Goal: Information Seeking & Learning: Learn about a topic

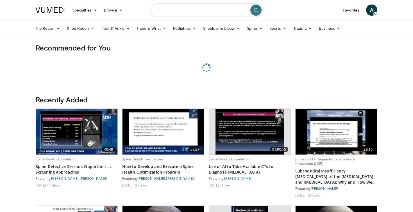
click at [168, 12] on input "Search topics, interventions" at bounding box center [206, 9] width 112 height 13
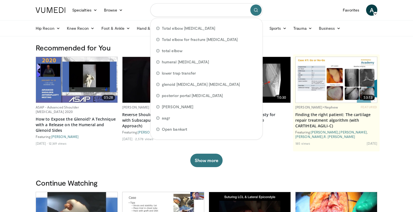
type input "*"
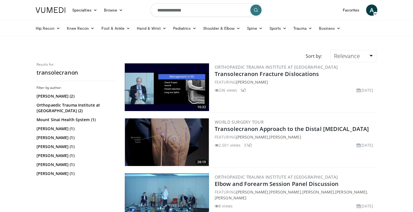
click at [172, 92] on img at bounding box center [167, 87] width 84 height 48
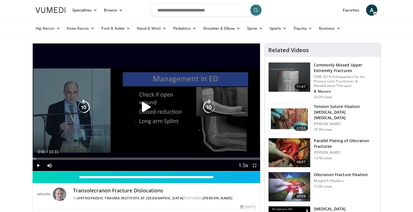
click at [153, 107] on icon "Video Player" at bounding box center [146, 107] width 16 height 16
click at [155, 112] on div "Video Player" at bounding box center [146, 107] width 136 height 11
